Goal: Task Accomplishment & Management: Complete application form

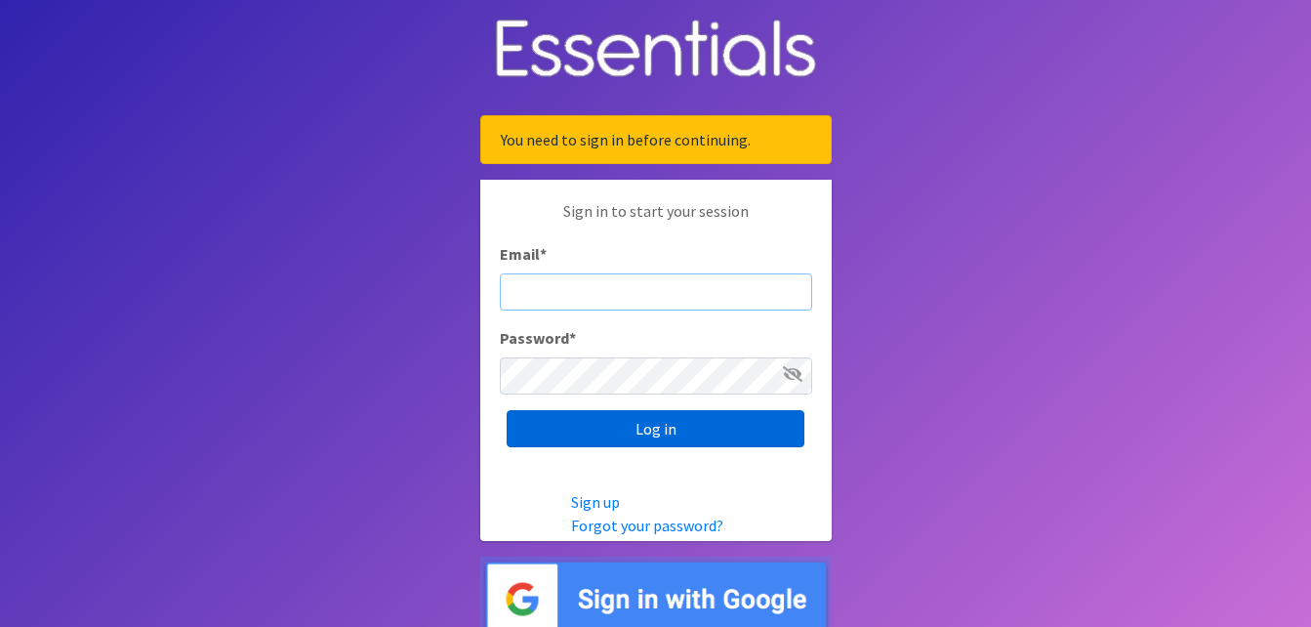
type input "cassiecelestain@gmail.com"
click at [747, 424] on input "Log in" at bounding box center [656, 428] width 298 height 37
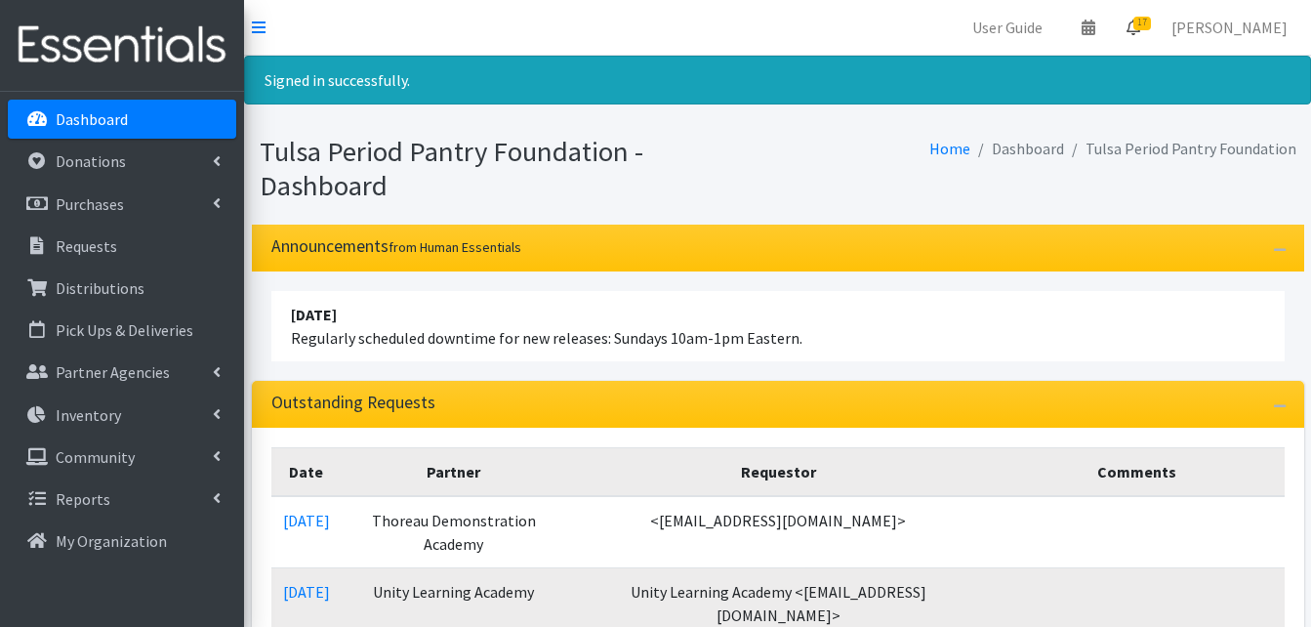
click at [1135, 27] on link "17" at bounding box center [1133, 27] width 45 height 39
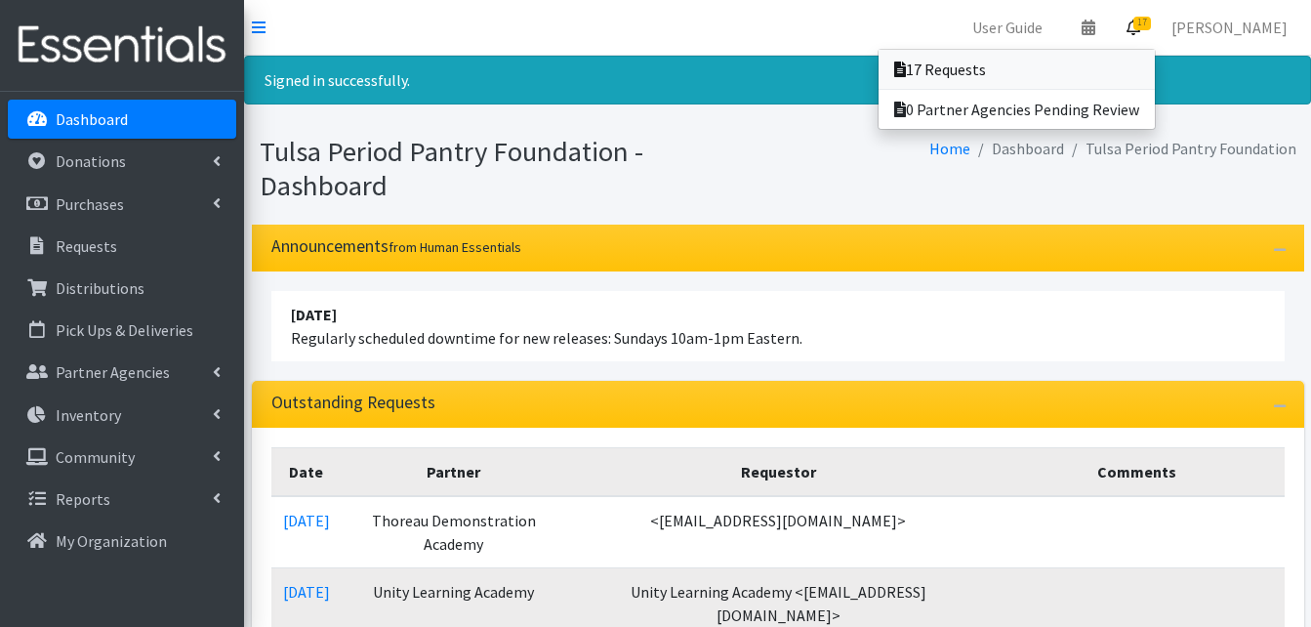
click at [1105, 74] on link "17 Requests" at bounding box center [1016, 69] width 276 height 39
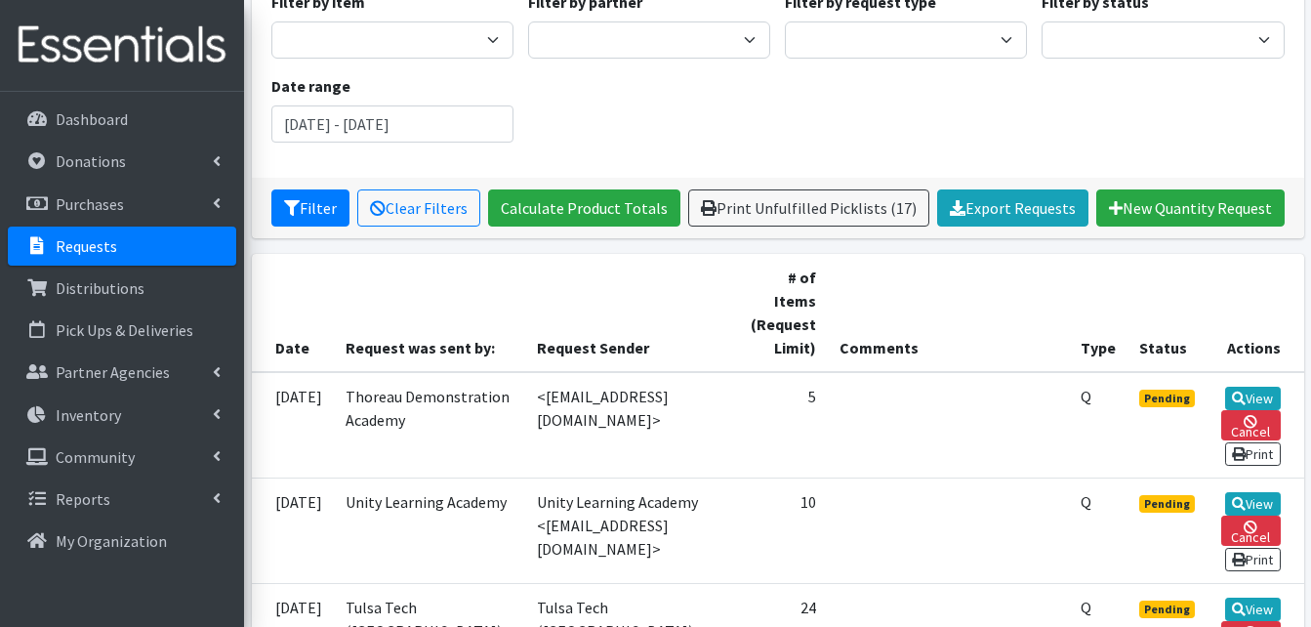
scroll to position [293, 0]
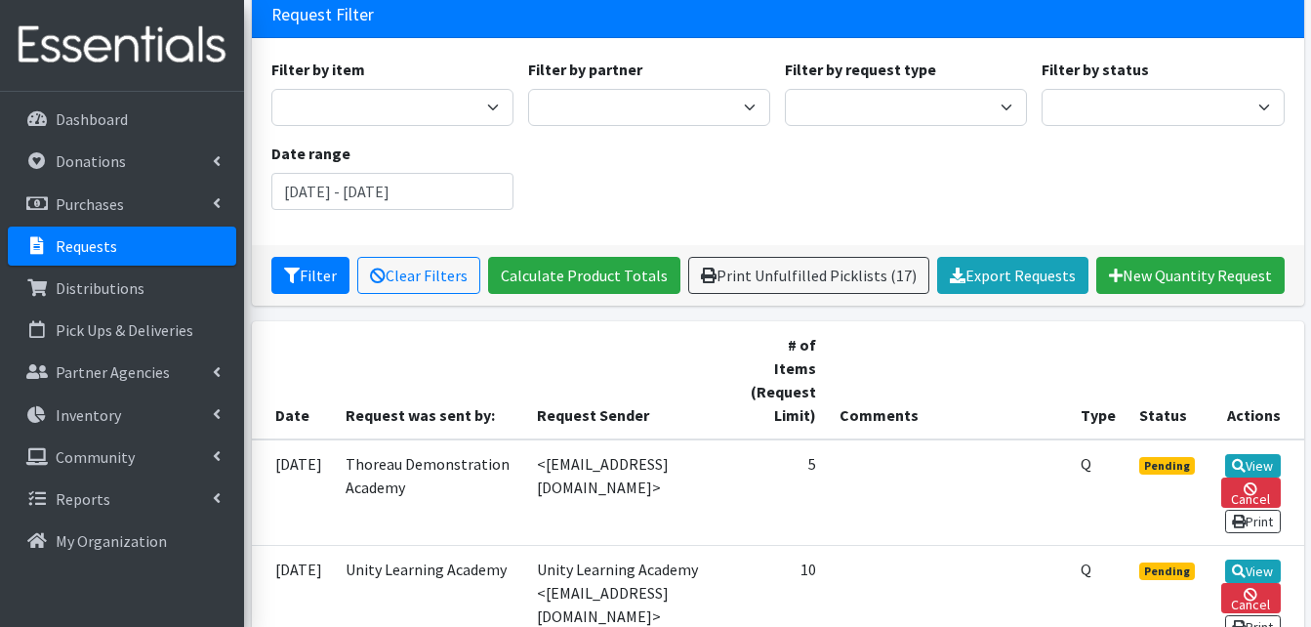
scroll to position [0, 0]
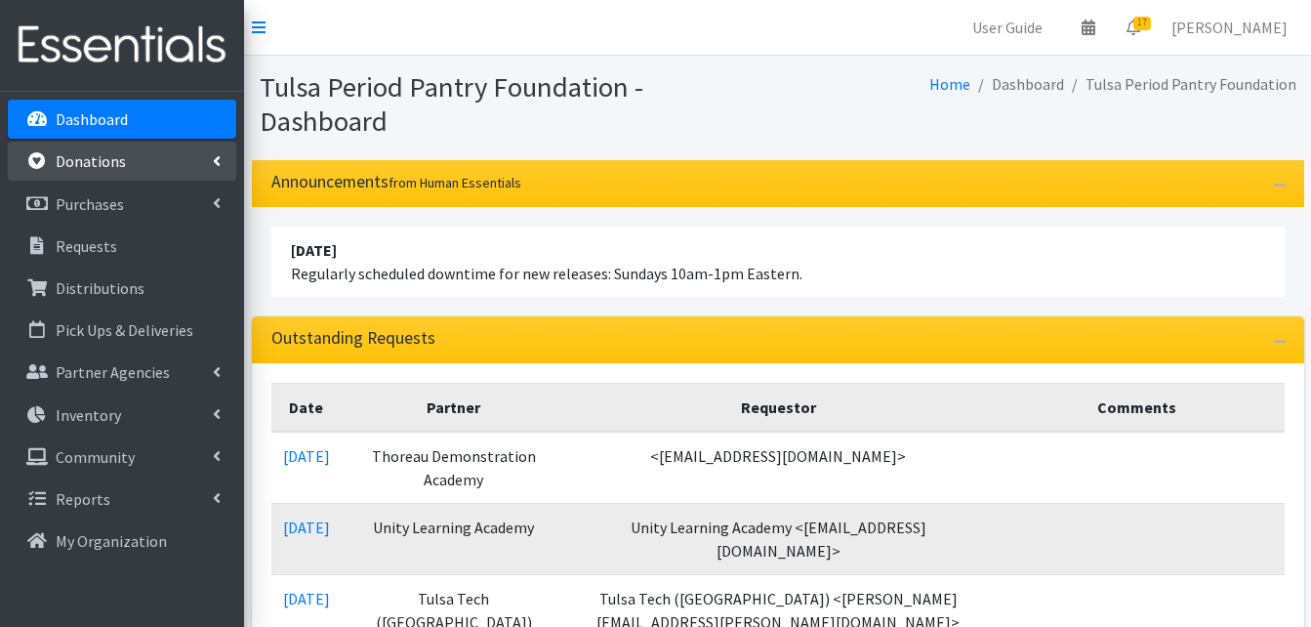
click at [118, 157] on p "Donations" at bounding box center [91, 161] width 70 height 20
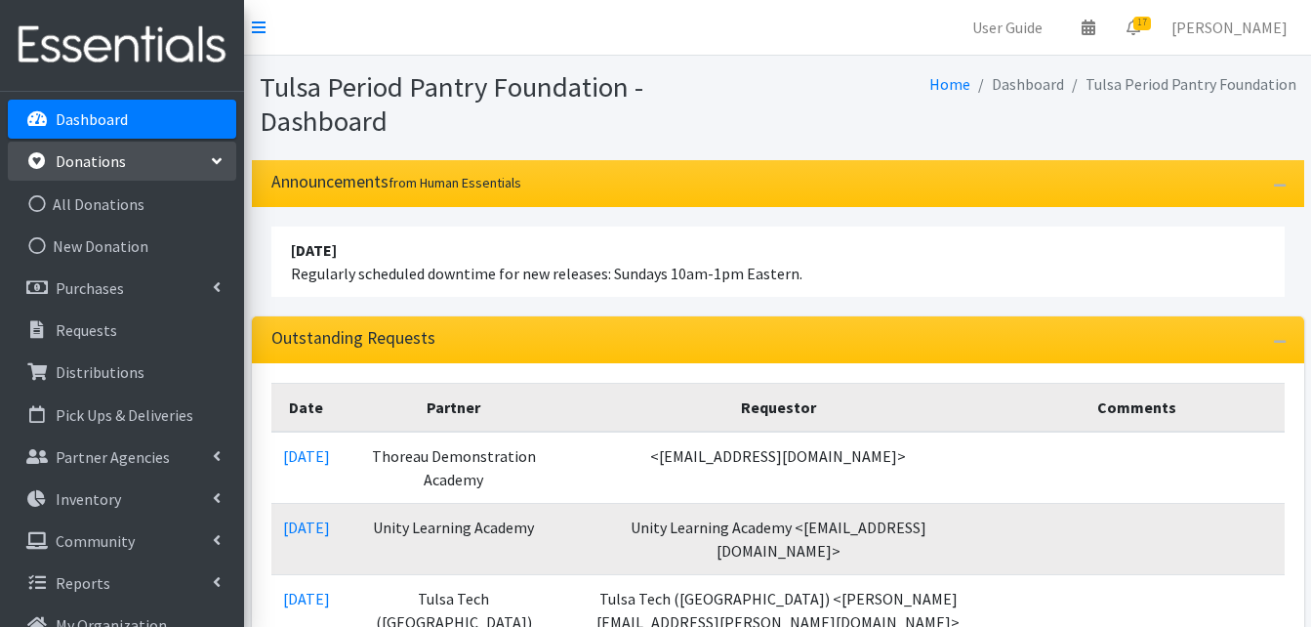
click at [213, 154] on link "Donations" at bounding box center [122, 161] width 228 height 39
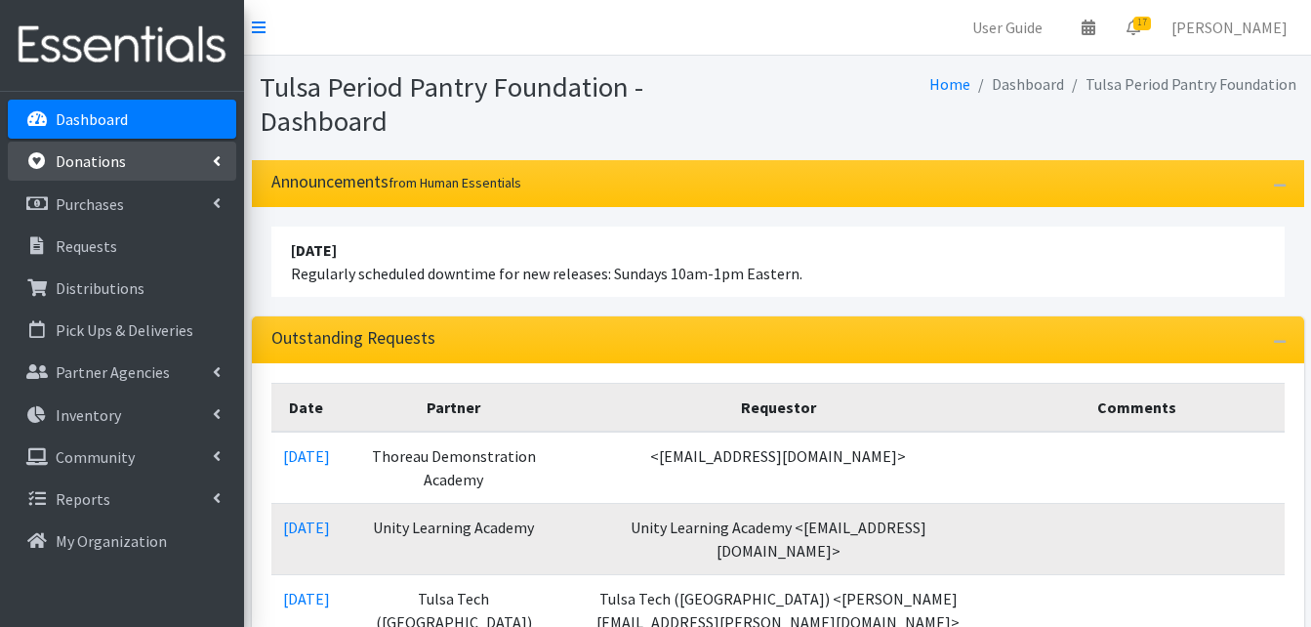
click at [213, 154] on icon at bounding box center [217, 161] width 8 height 16
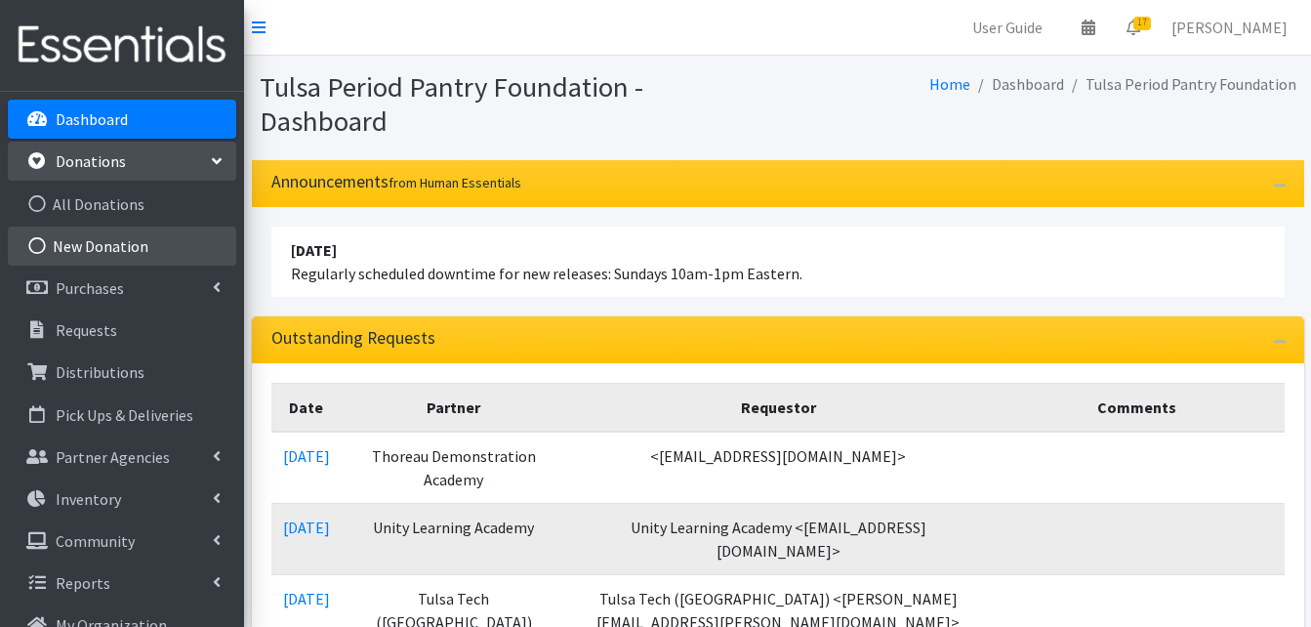
click at [127, 243] on link "New Donation" at bounding box center [122, 245] width 228 height 39
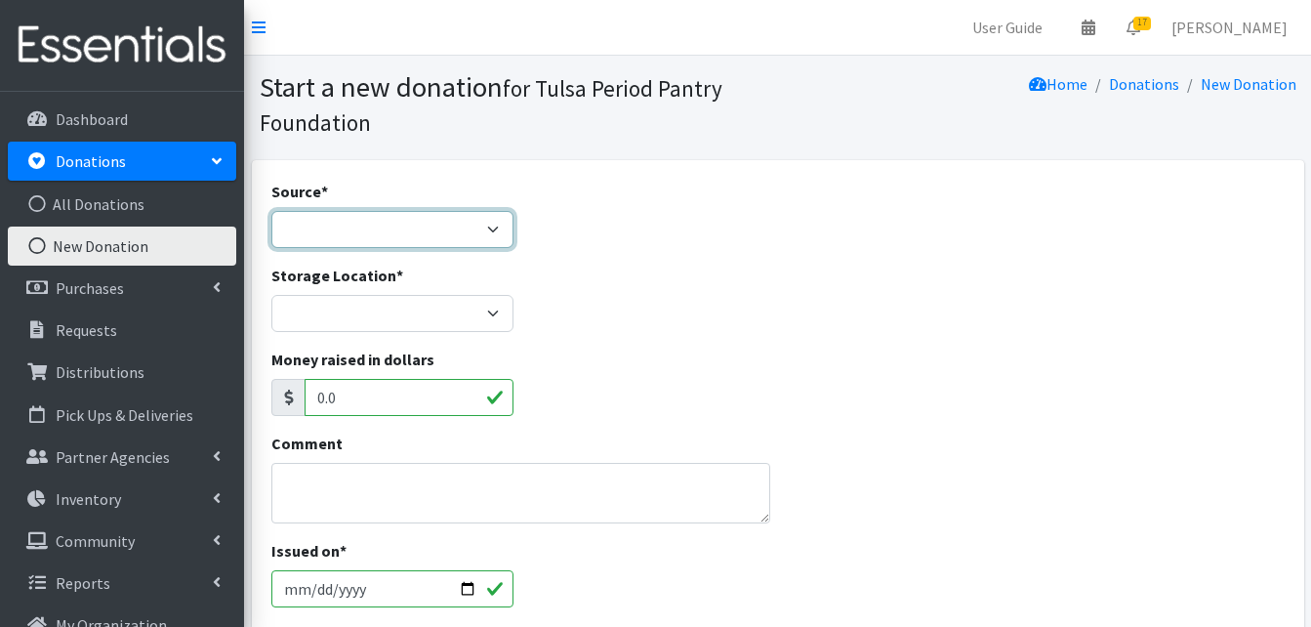
click at [404, 226] on select "Product Drive Manufacturer Donation Site Misc. Donation" at bounding box center [392, 229] width 242 height 37
select select "Misc. Donation"
click at [271, 211] on select "Product Drive Manufacturer Donation Site Misc. Donation" at bounding box center [392, 229] width 242 height 37
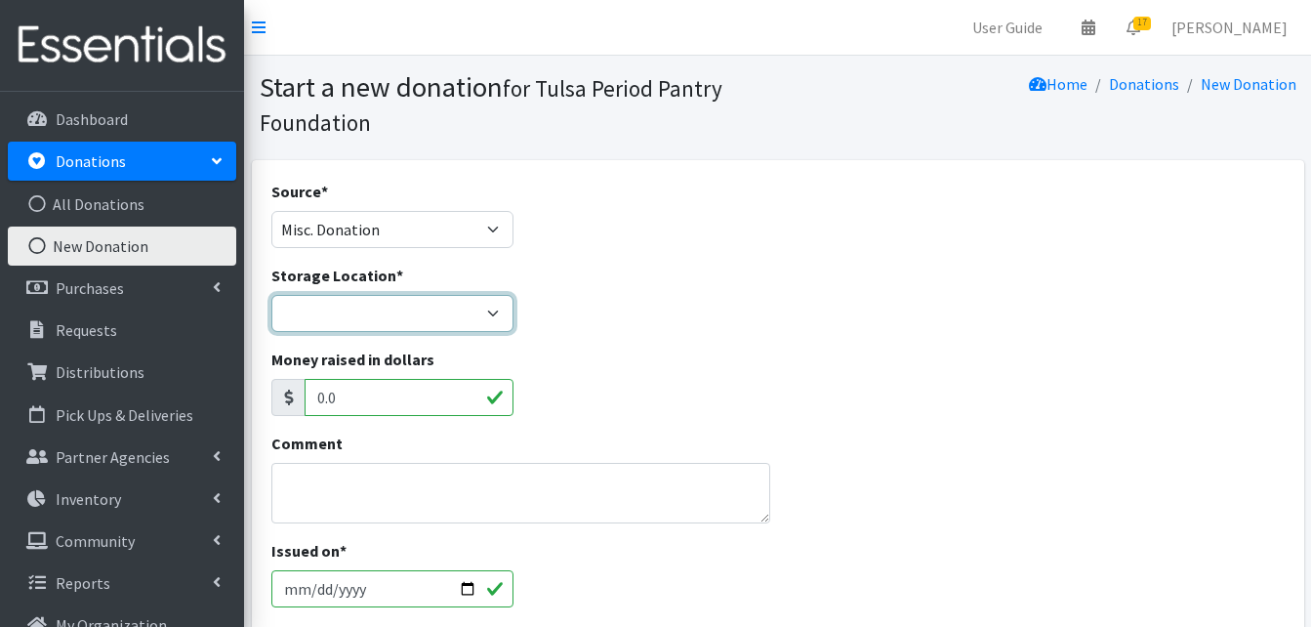
click at [443, 304] on select "Main Office" at bounding box center [392, 313] width 242 height 37
select select "380"
click at [271, 295] on select "Main Office" at bounding box center [392, 313] width 242 height 37
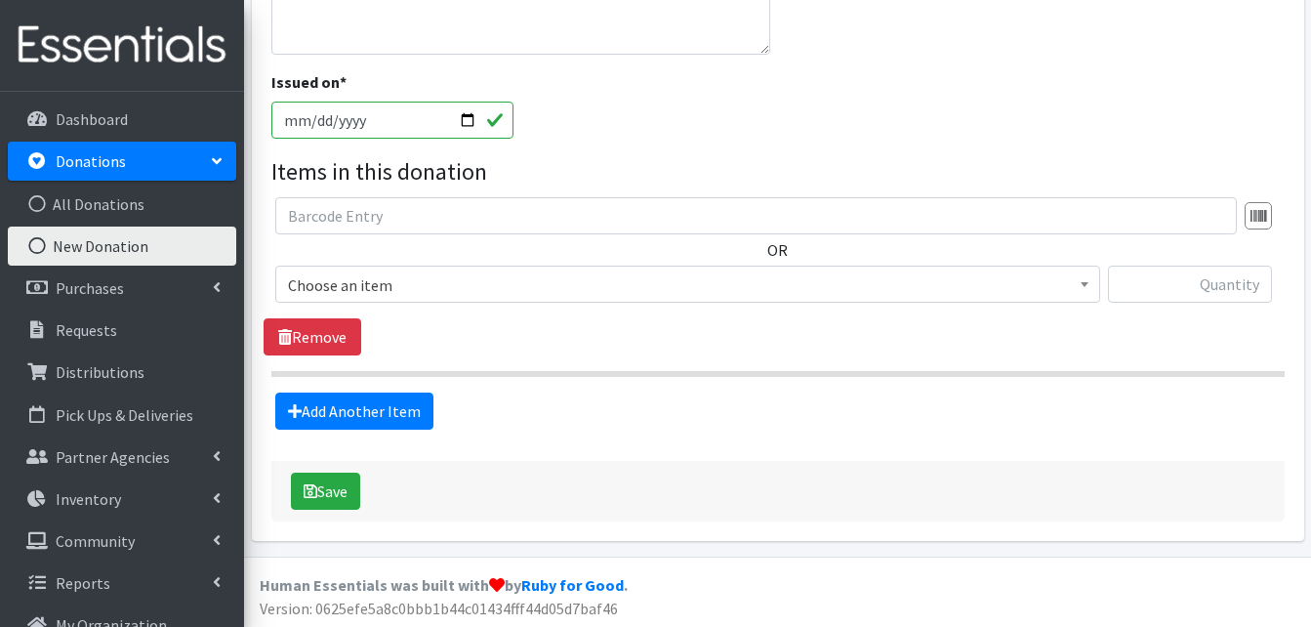
scroll to position [471, 0]
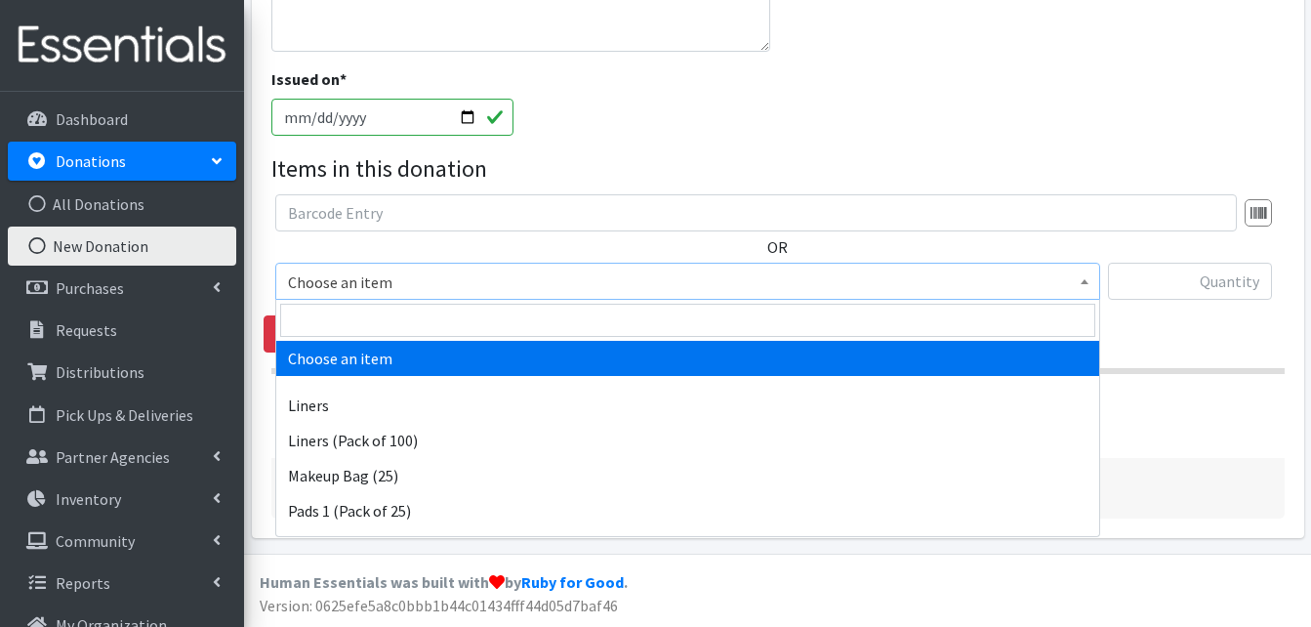
click at [1033, 270] on span "Choose an item" at bounding box center [687, 281] width 799 height 27
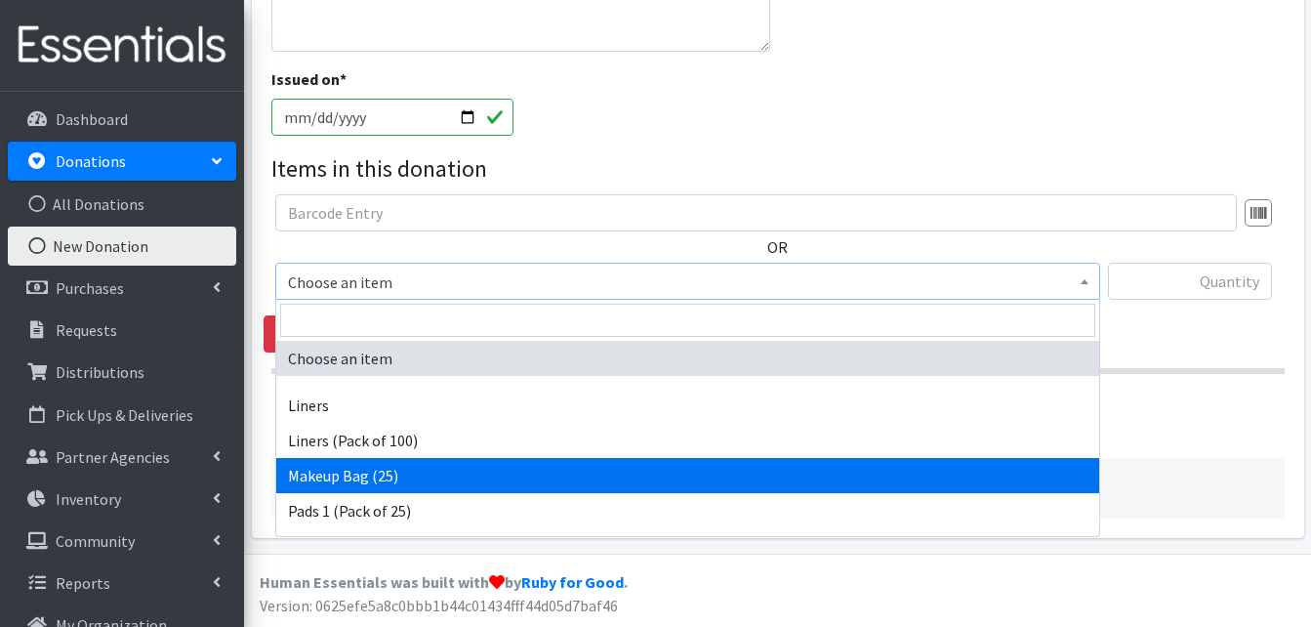
select select "13585"
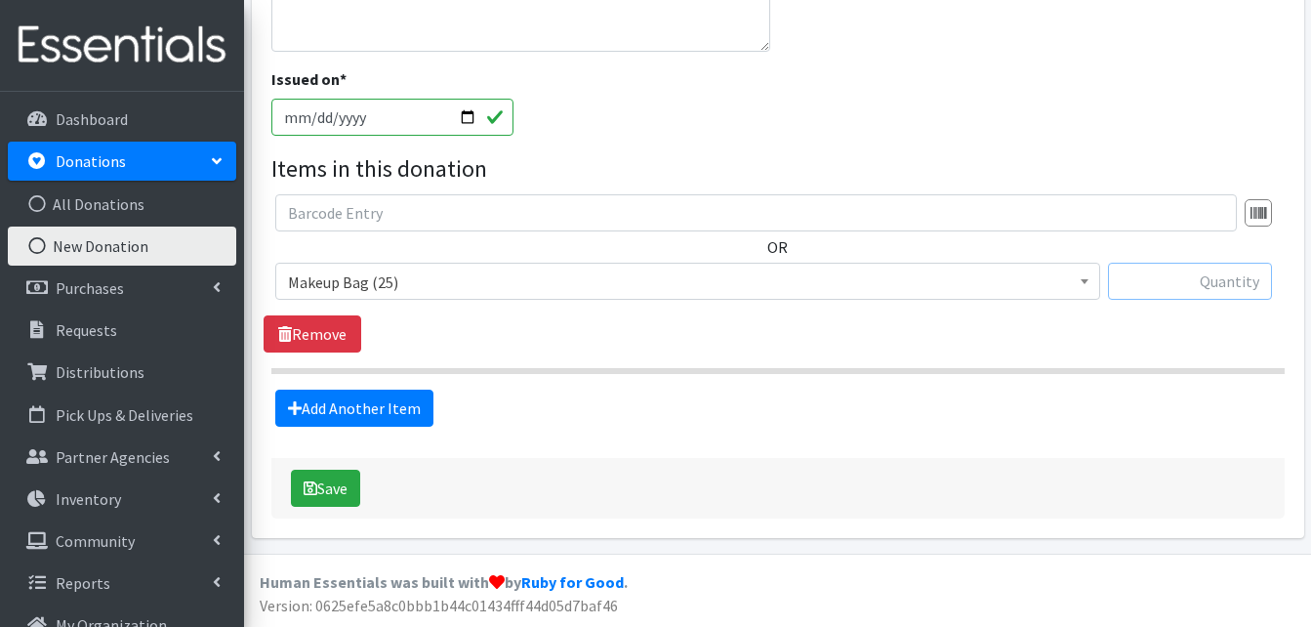
click at [1219, 285] on input "text" at bounding box center [1190, 281] width 164 height 37
type input "15"
click at [472, 117] on input "2025-10-14" at bounding box center [392, 117] width 242 height 37
type input "[DATE]"
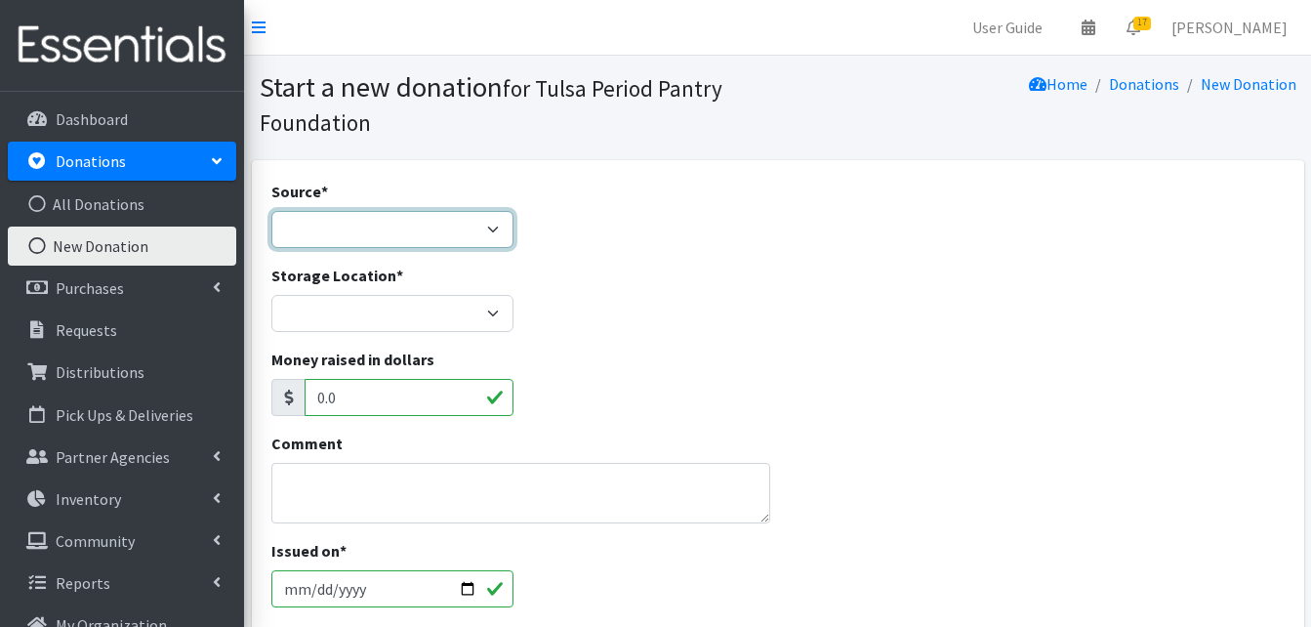
click at [477, 229] on select "Product Drive Manufacturer Donation Site Misc. Donation" at bounding box center [392, 229] width 242 height 37
select select "Misc. Donation"
click at [271, 211] on select "Product Drive Manufacturer Donation Site Misc. Donation" at bounding box center [392, 229] width 242 height 37
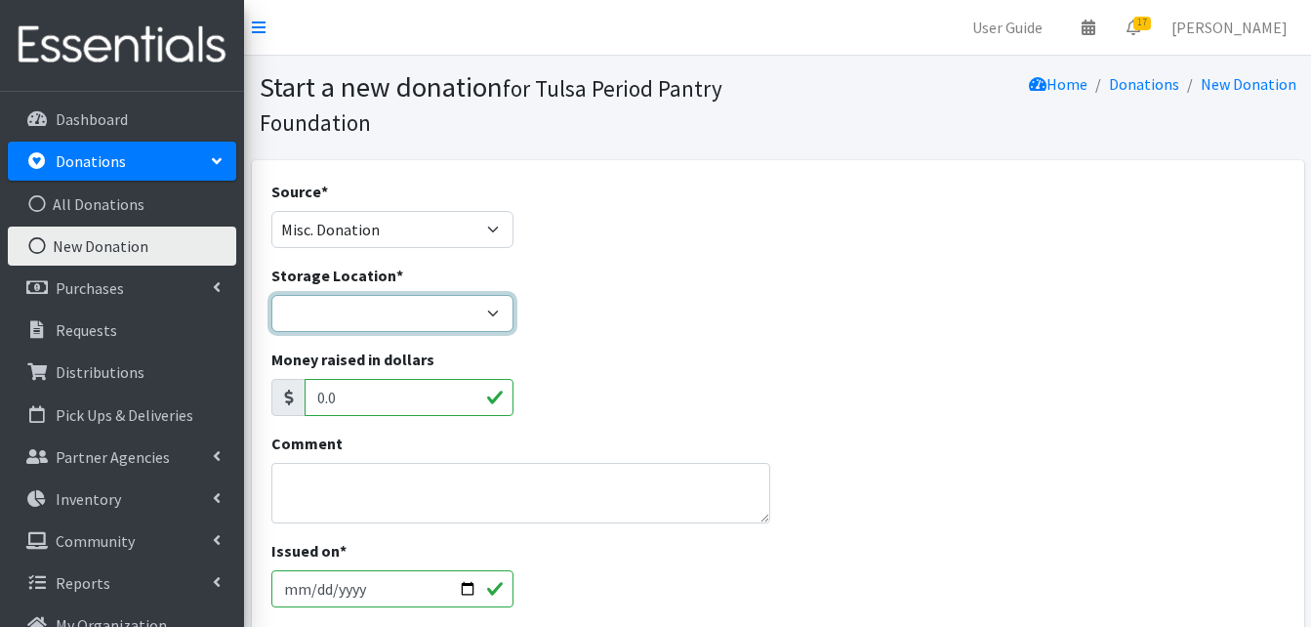
click at [493, 320] on select "Main Office" at bounding box center [392, 313] width 242 height 37
select select "380"
click at [271, 295] on select "Main Office" at bounding box center [392, 313] width 242 height 37
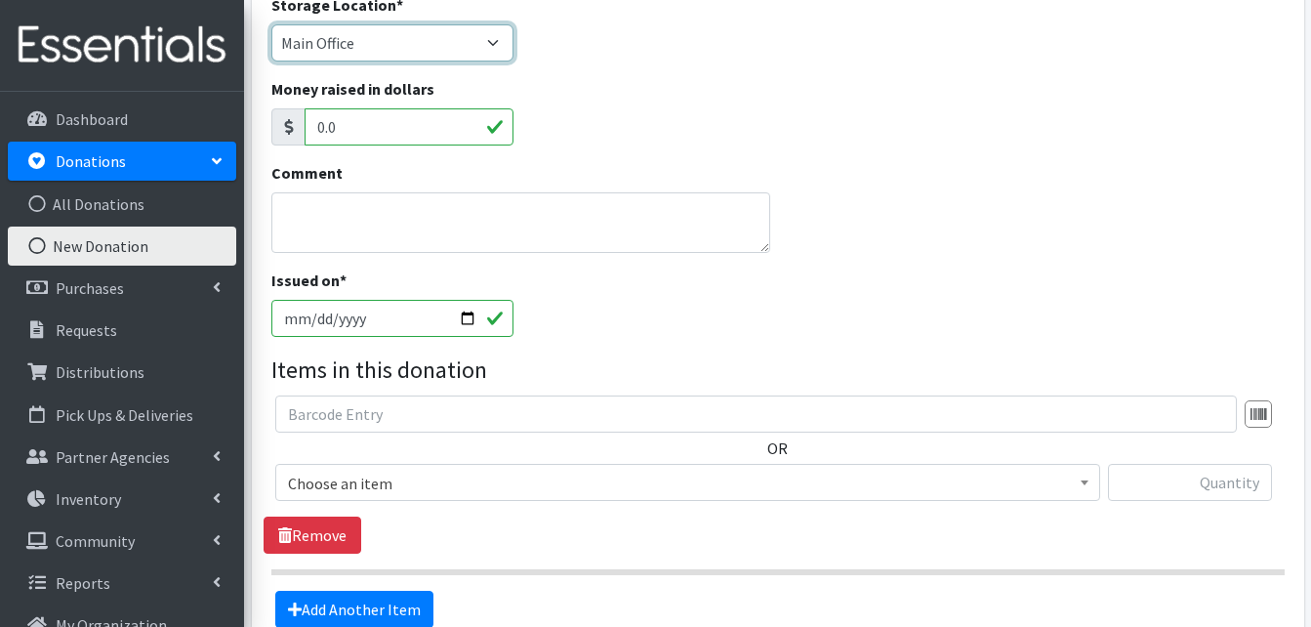
scroll to position [390, 0]
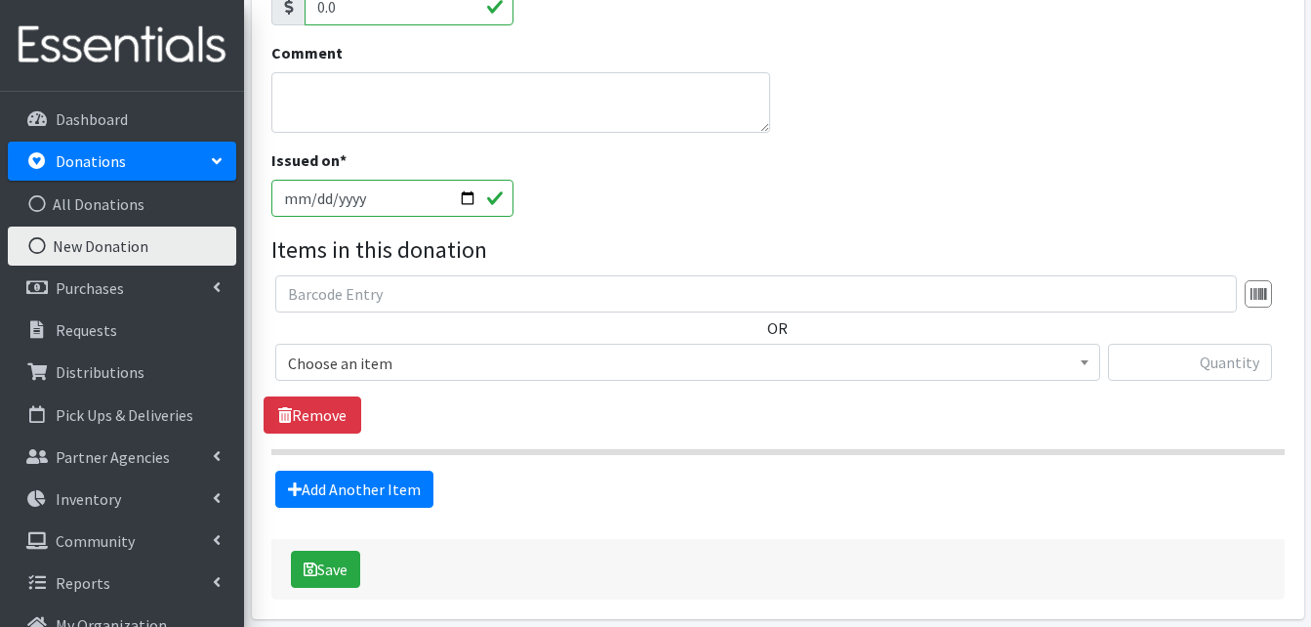
click at [468, 202] on input "2025-10-14" at bounding box center [392, 198] width 242 height 37
type input "[DATE]"
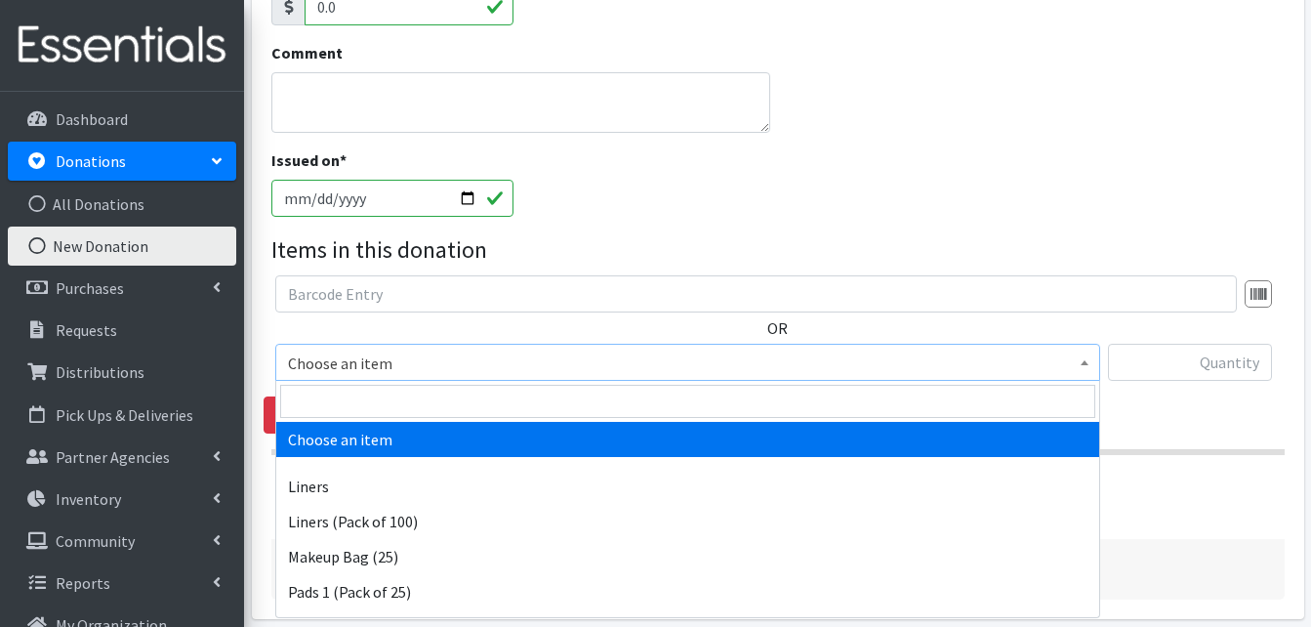
click at [453, 349] on span "Choose an item" at bounding box center [687, 362] width 799 height 27
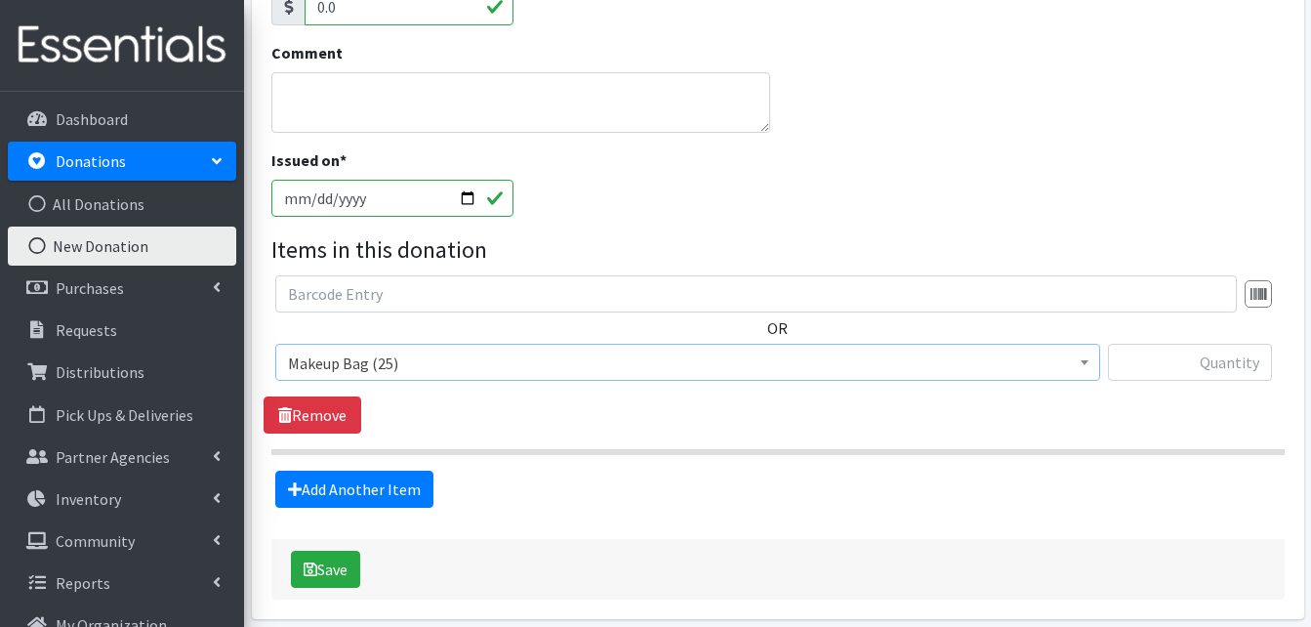
select select "13585"
click at [1175, 378] on input "text" at bounding box center [1190, 362] width 164 height 37
type input "15"
click at [327, 570] on button "Save" at bounding box center [325, 568] width 69 height 37
